Goal: Transaction & Acquisition: Purchase product/service

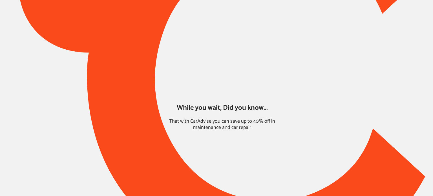
type input "*****"
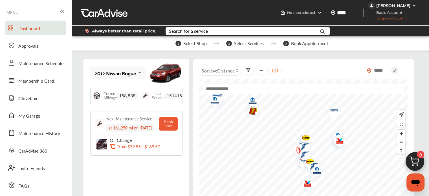
click at [415, 162] on img at bounding box center [414, 162] width 27 height 27
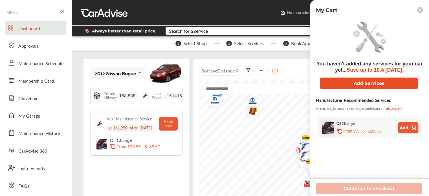
click at [330, 83] on button "Add Services" at bounding box center [369, 83] width 98 height 12
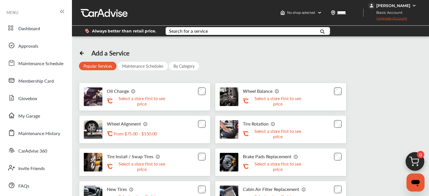
click at [201, 100] on div "Oil Change .st0{fill:#FA4A1C;} Select a store first to see price" at bounding box center [144, 97] width 131 height 28
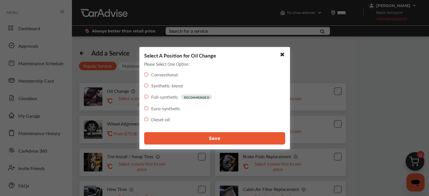
click at [197, 141] on button "Save" at bounding box center [214, 138] width 141 height 12
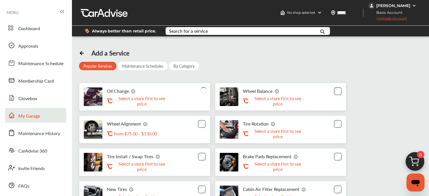
click at [57, 114] on link "My Garage" at bounding box center [35, 115] width 61 height 15
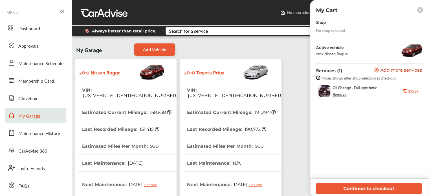
click at [344, 95] on div "Remove" at bounding box center [339, 94] width 14 height 5
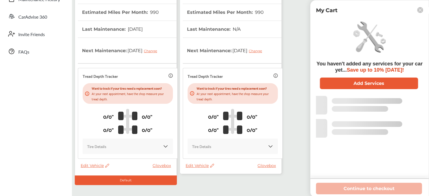
scroll to position [148, 0]
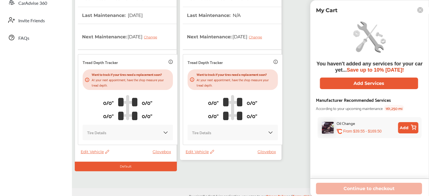
click at [209, 150] on icon at bounding box center [211, 152] width 5 height 4
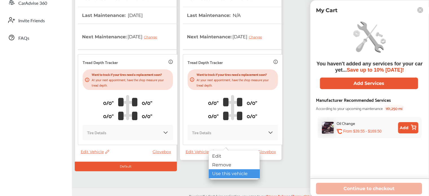
click at [213, 172] on div "Use this vehicle" at bounding box center [234, 173] width 51 height 9
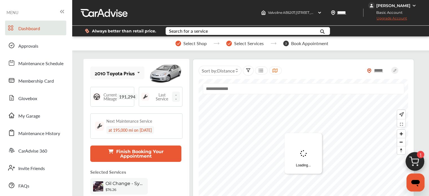
click at [416, 167] on img at bounding box center [414, 162] width 27 height 27
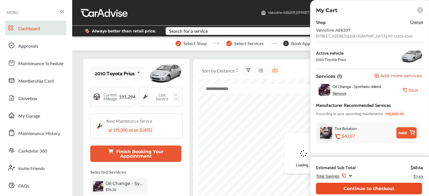
click at [383, 186] on button "Continue to checkout" at bounding box center [369, 189] width 106 height 12
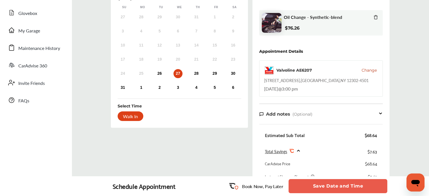
scroll to position [127, 0]
